Goal: Navigation & Orientation: Find specific page/section

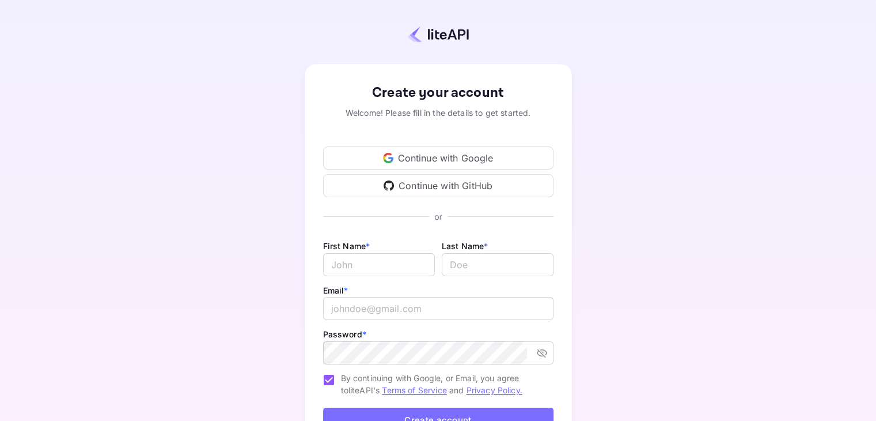
click at [431, 160] on div "Continue with Google" at bounding box center [438, 157] width 230 height 23
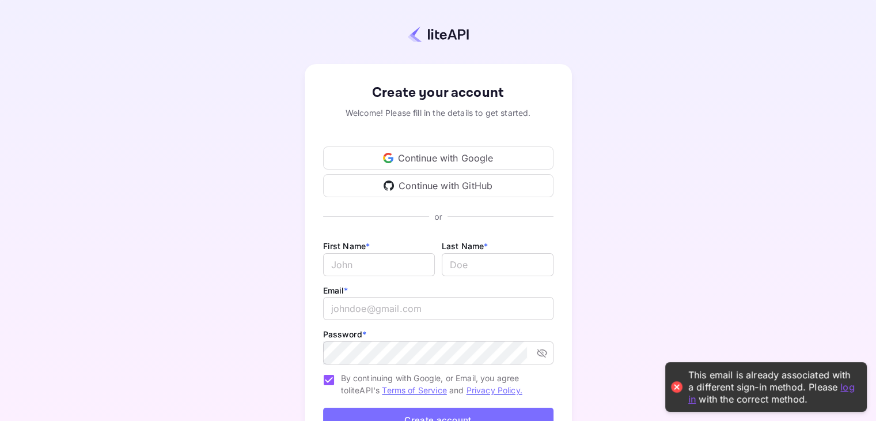
click at [412, 33] on img at bounding box center [438, 34] width 61 height 17
click at [426, 33] on img at bounding box center [438, 34] width 61 height 17
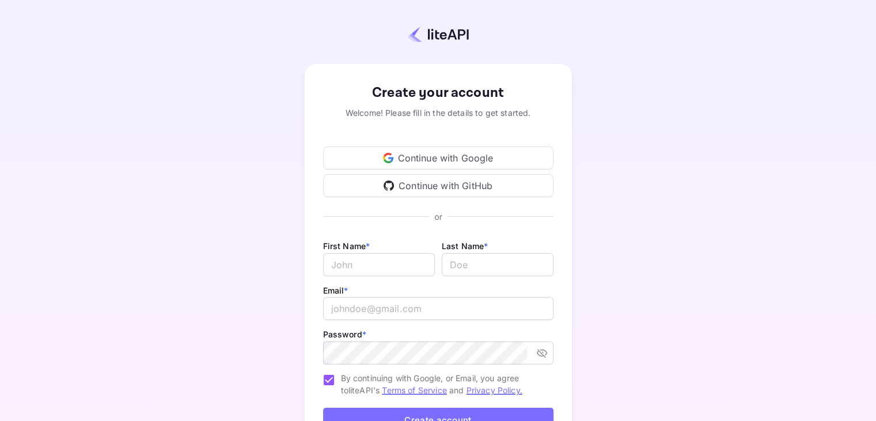
scroll to position [94, 0]
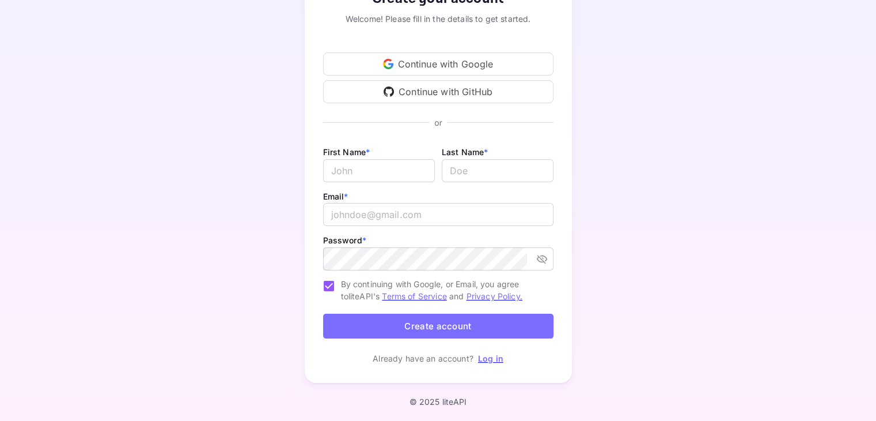
click at [485, 357] on link "Log in" at bounding box center [490, 358] width 25 height 10
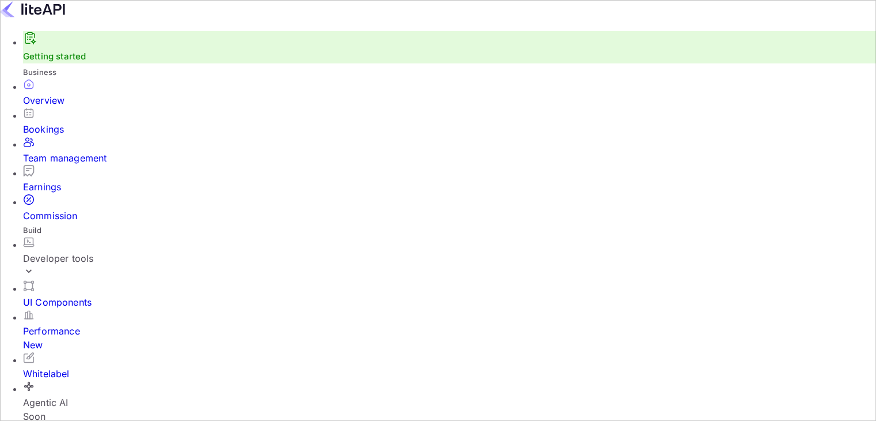
click at [35, 265] on icon at bounding box center [29, 271] width 12 height 12
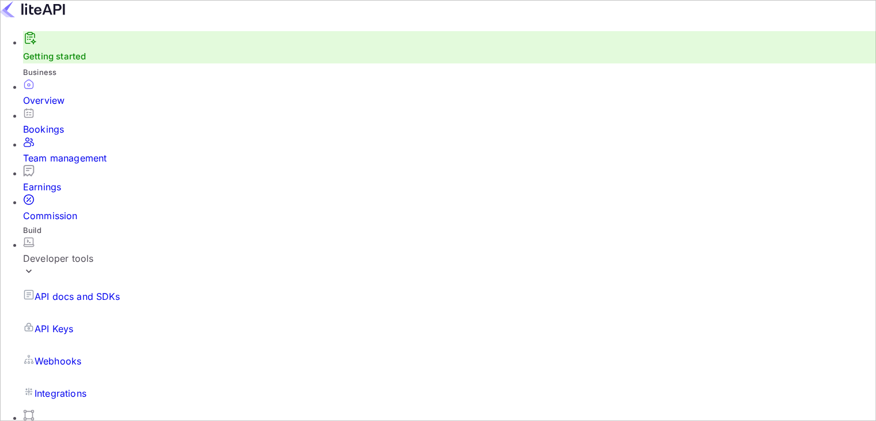
click at [35, 265] on icon at bounding box center [29, 271] width 12 height 12
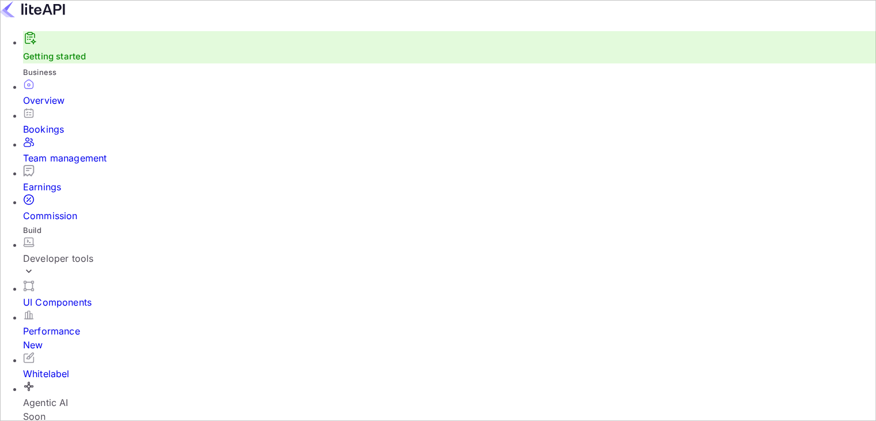
click at [75, 280] on div "UI Components" at bounding box center [449, 294] width 853 height 29
